Goal: Task Accomplishment & Management: Manage account settings

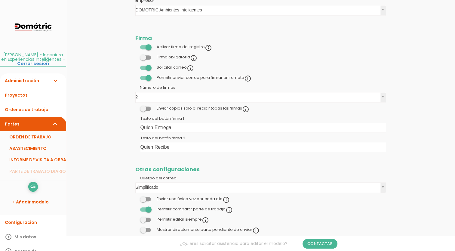
scroll to position [565, 0]
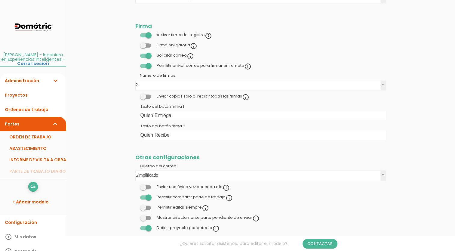
click at [146, 205] on span at bounding box center [145, 207] width 11 height 4
click at [135, 206] on input "checkbox" at bounding box center [135, 206] width 0 height 0
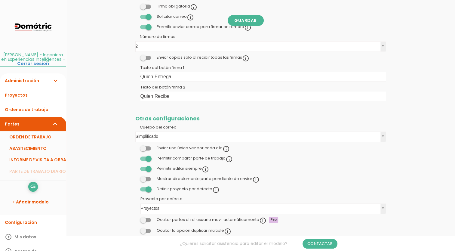
scroll to position [620, 0]
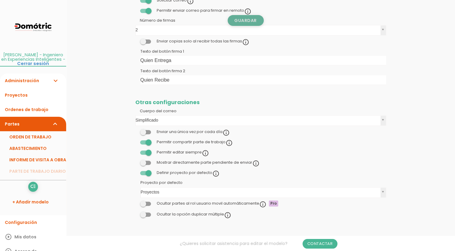
click at [245, 23] on link "Guardar" at bounding box center [246, 20] width 36 height 11
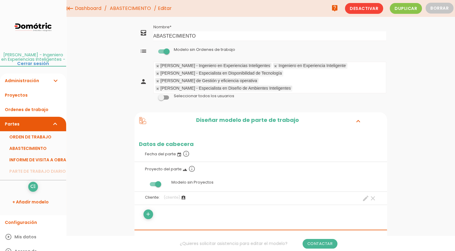
scroll to position [620, 0]
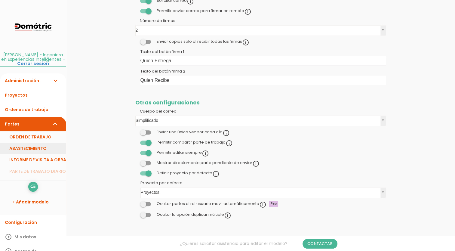
click at [40, 150] on link "ABASTECIMIENTO" at bounding box center [33, 148] width 66 height 11
